Goal: Transaction & Acquisition: Purchase product/service

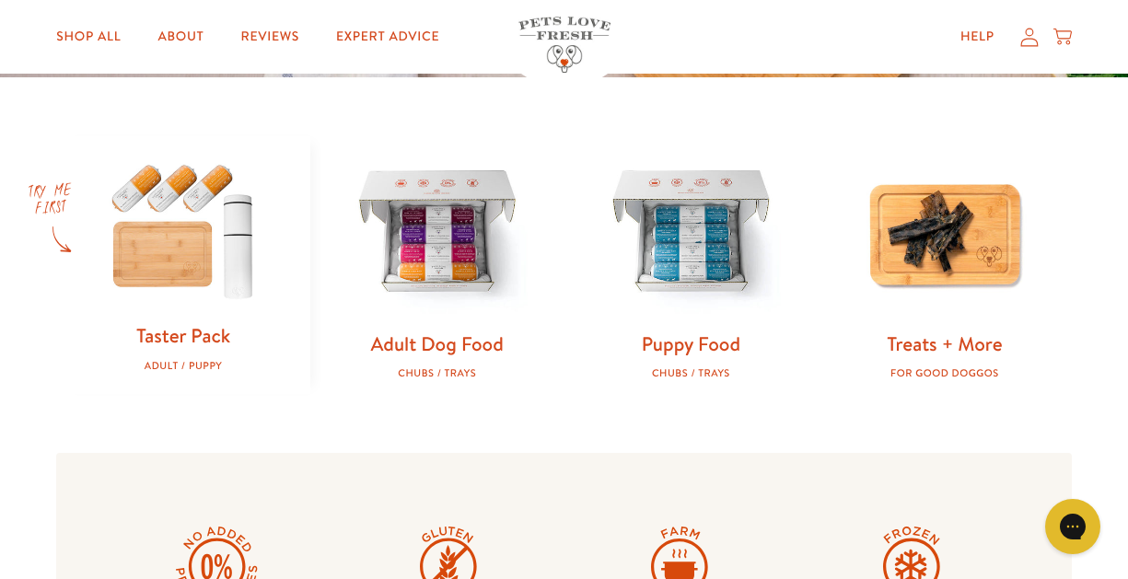
scroll to position [532, 0]
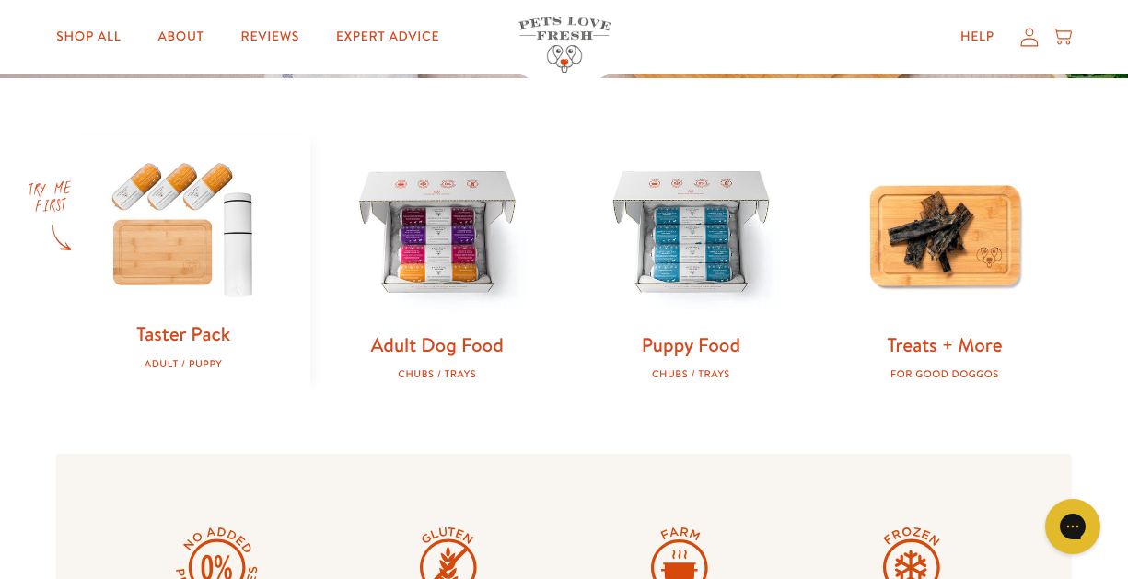
click at [205, 202] on img at bounding box center [183, 227] width 195 height 187
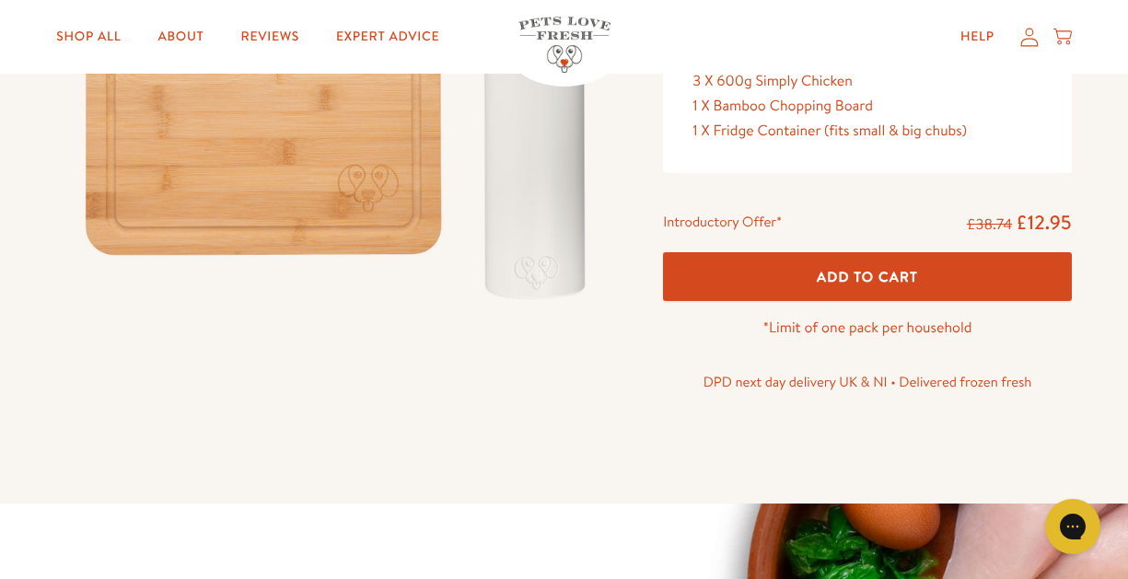
scroll to position [403, 0]
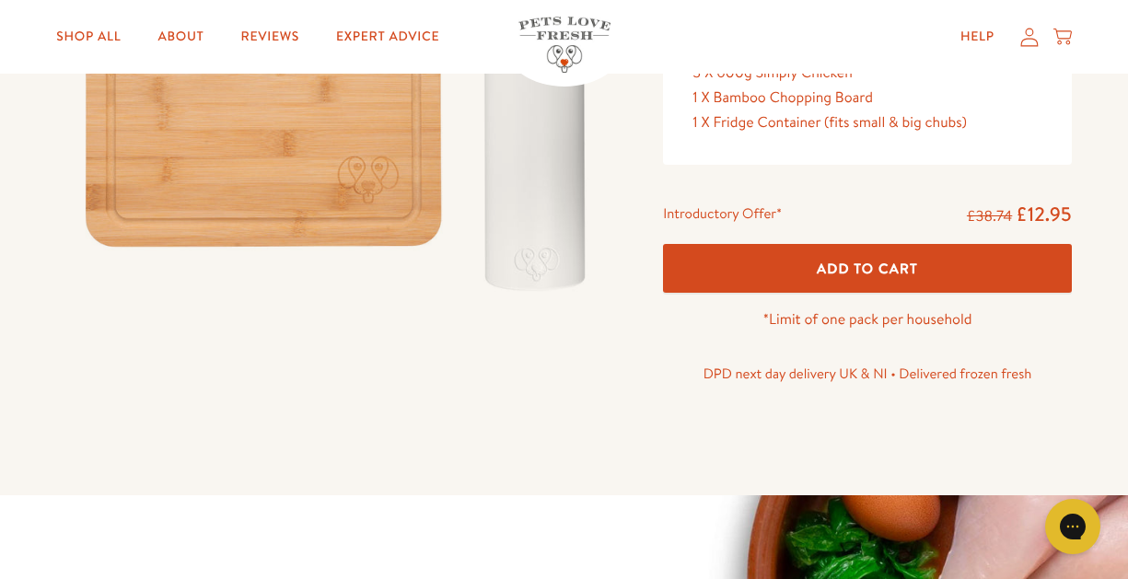
click at [817, 265] on span "Add To Cart" at bounding box center [867, 268] width 101 height 19
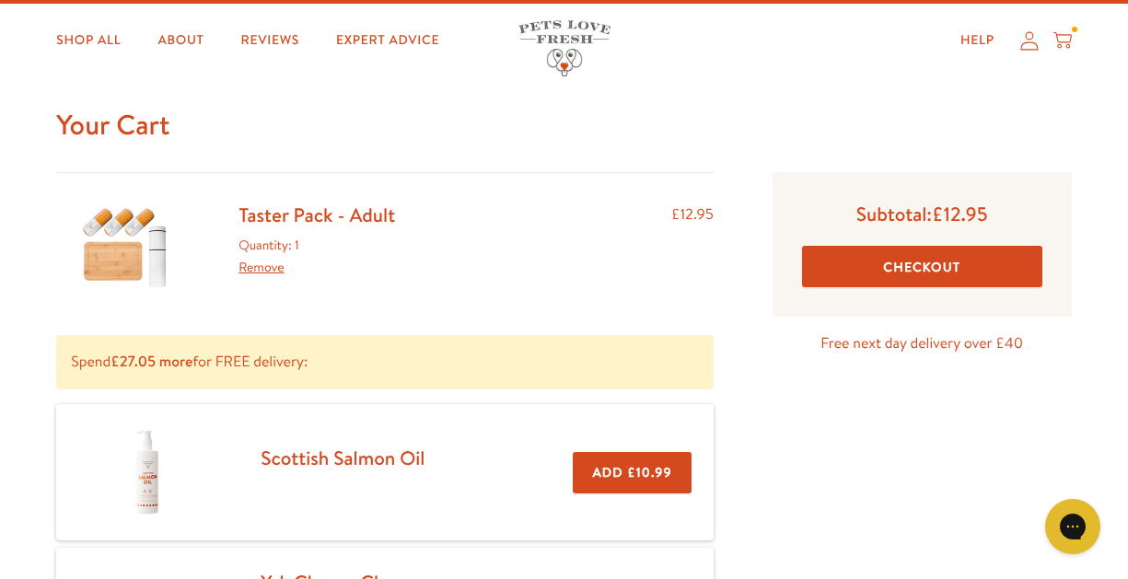
scroll to position [33, 0]
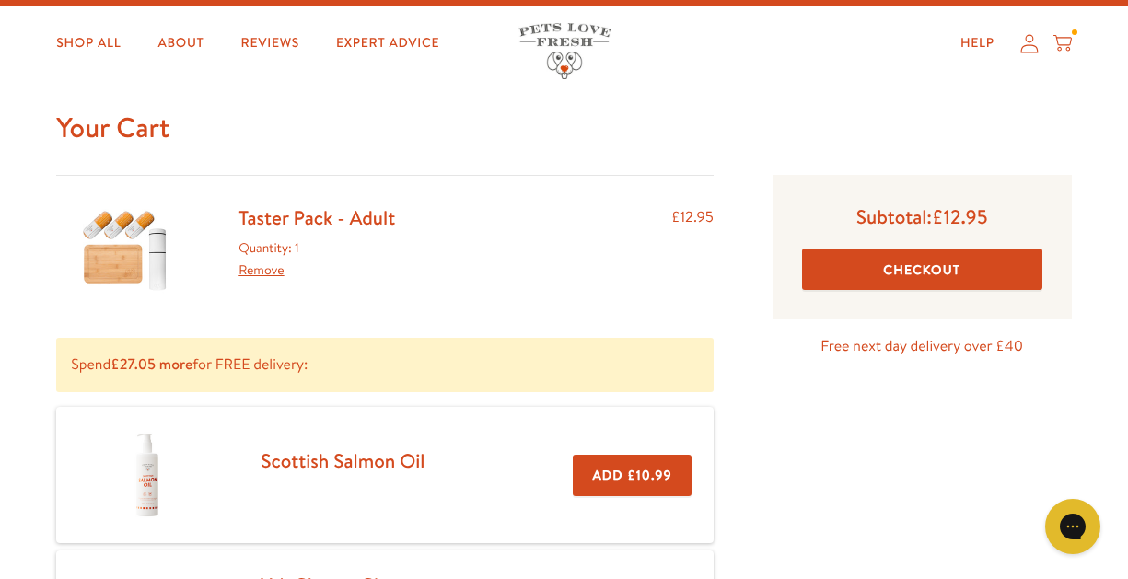
click at [297, 219] on link "Taster Pack - Adult" at bounding box center [317, 218] width 157 height 27
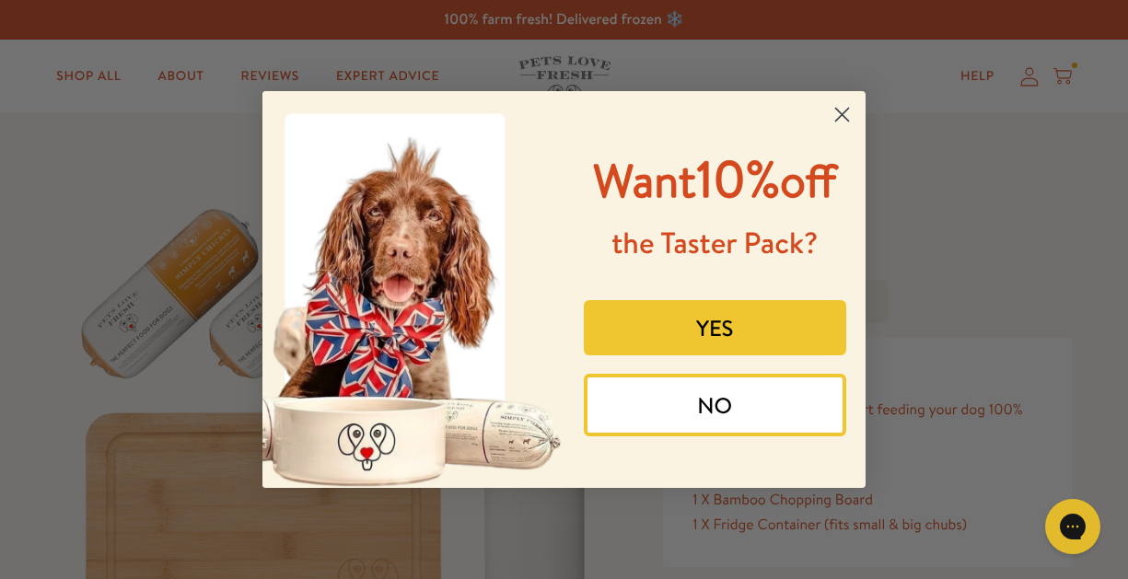
click at [716, 322] on button "YES" at bounding box center [715, 327] width 263 height 55
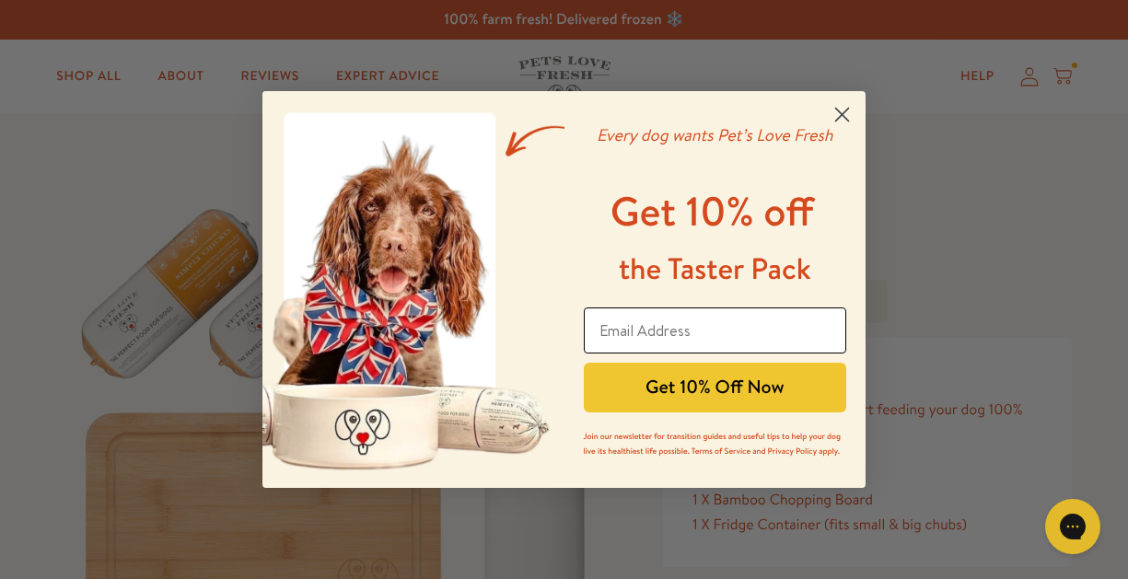
click at [699, 323] on input "Email Address" at bounding box center [715, 331] width 263 height 46
type input "[EMAIL_ADDRESS][DOMAIN_NAME]"
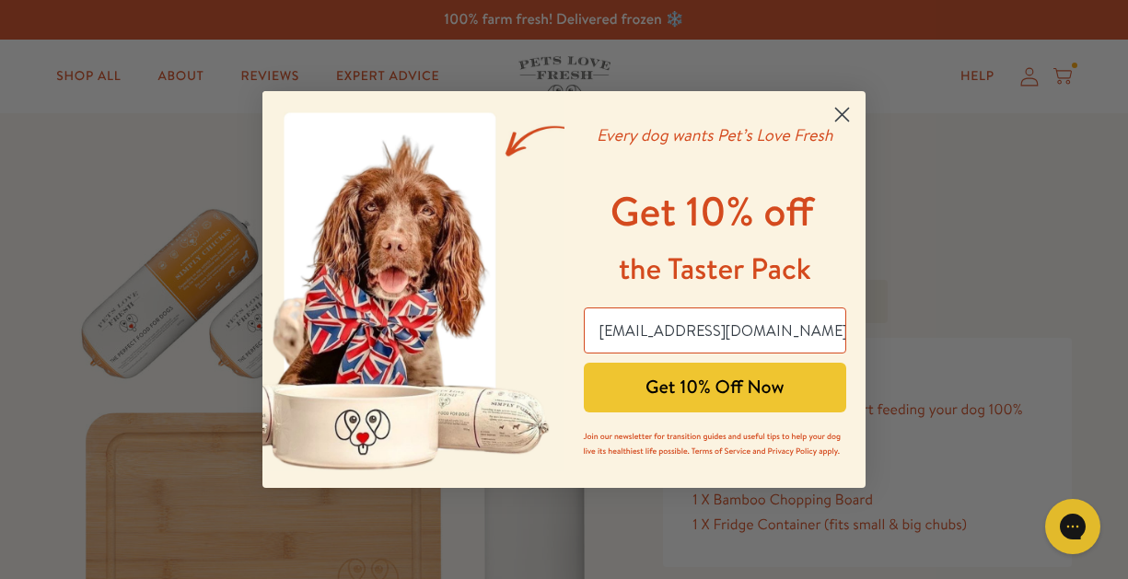
click at [720, 394] on button "Get 10% Off Now" at bounding box center [715, 388] width 263 height 50
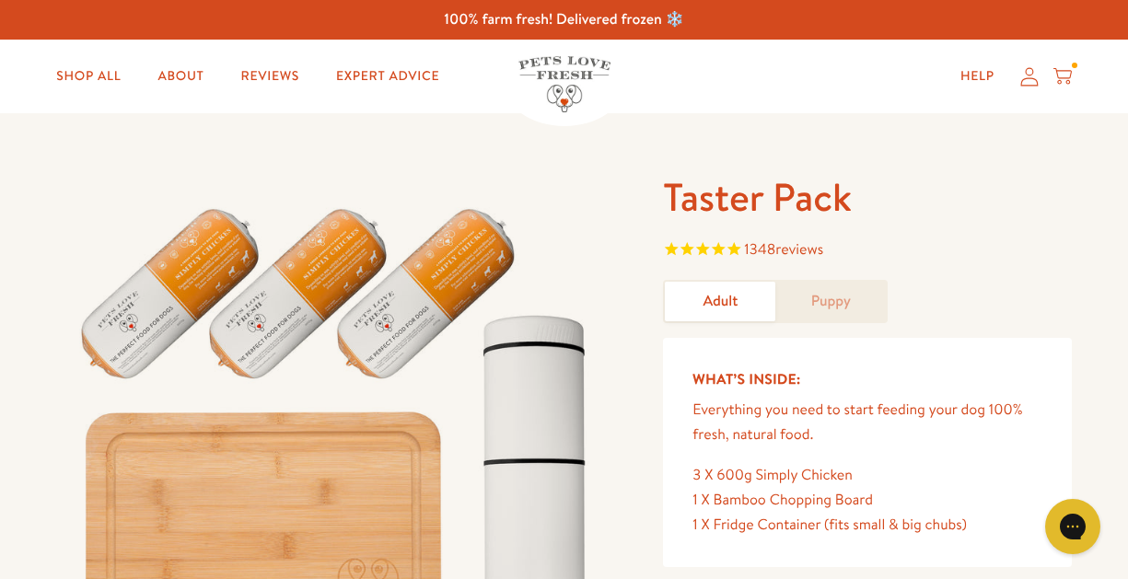
click at [1077, 70] on div "Close dialog Use Code PLF10 For 10% OFF at checkout Shop Taster Pack Submit" at bounding box center [564, 289] width 1128 height 579
click at [1069, 76] on icon at bounding box center [1063, 76] width 18 height 20
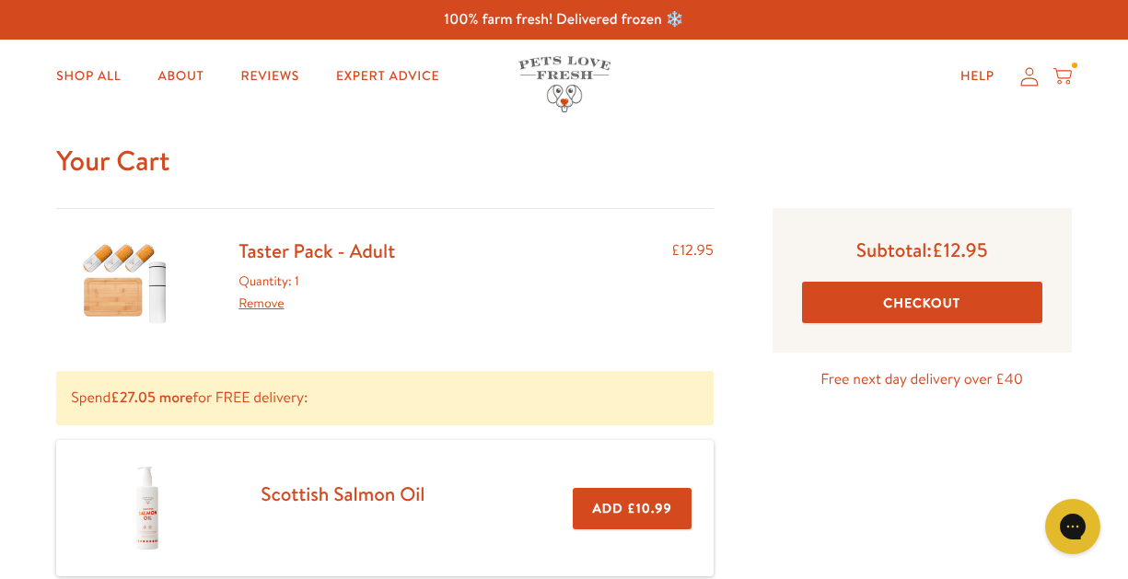
click at [908, 290] on button "Checkout" at bounding box center [922, 302] width 240 height 41
